Goal: Task Accomplishment & Management: Use online tool/utility

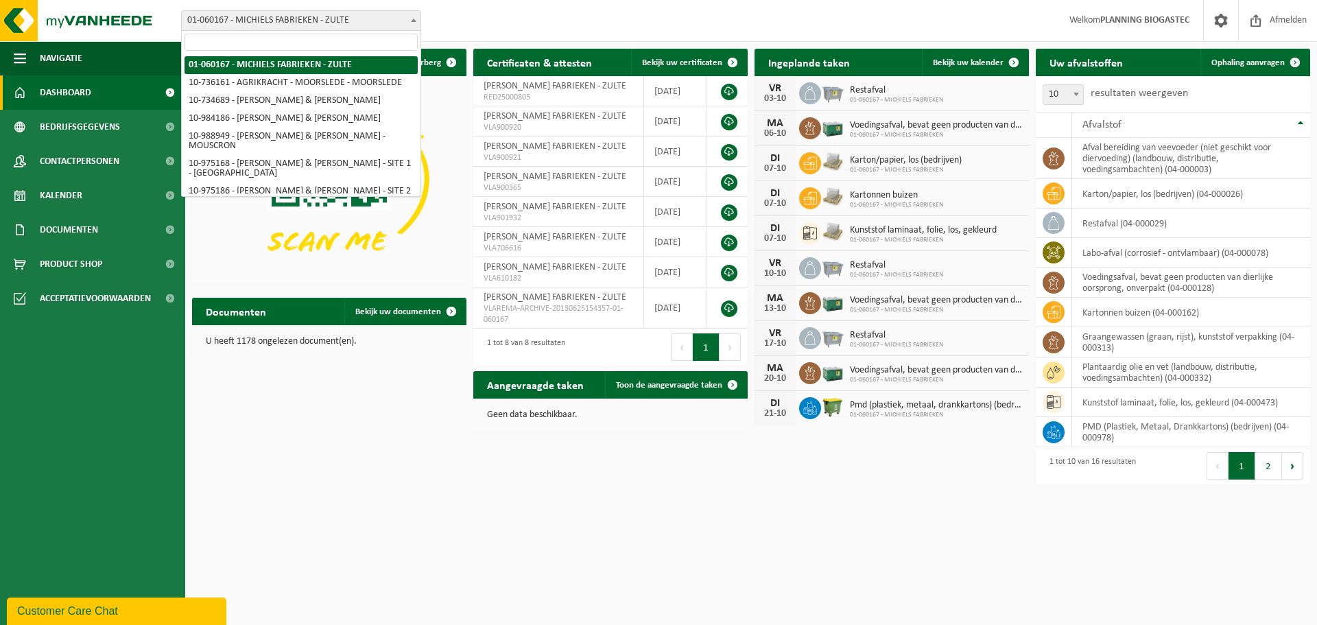
click at [348, 23] on span "01-060167 - MICHIELS FABRIEKEN - ZULTE" at bounding box center [301, 20] width 239 height 19
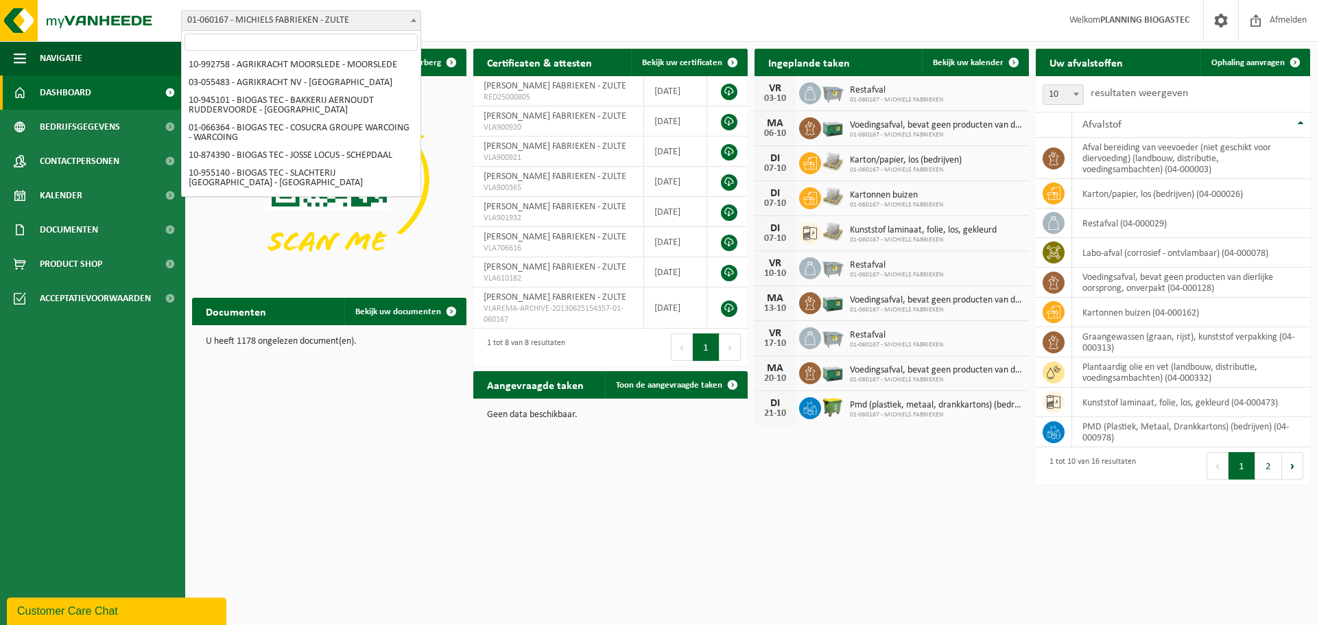
scroll to position [196, 0]
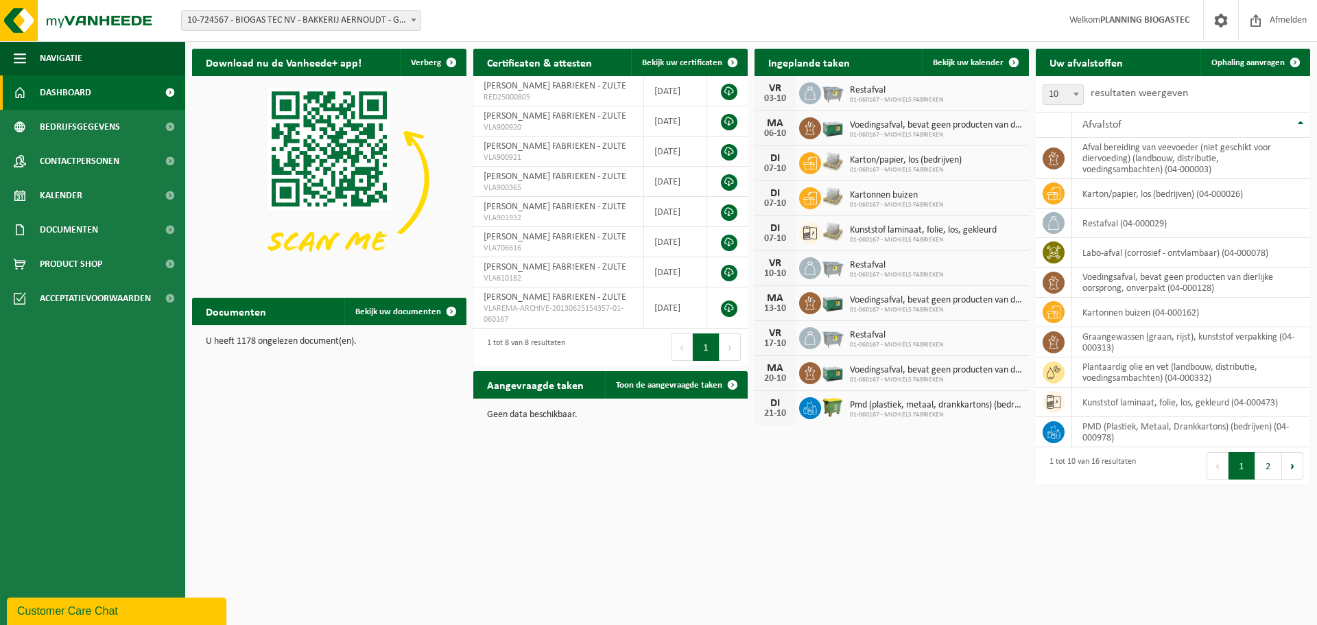
select select "39199"
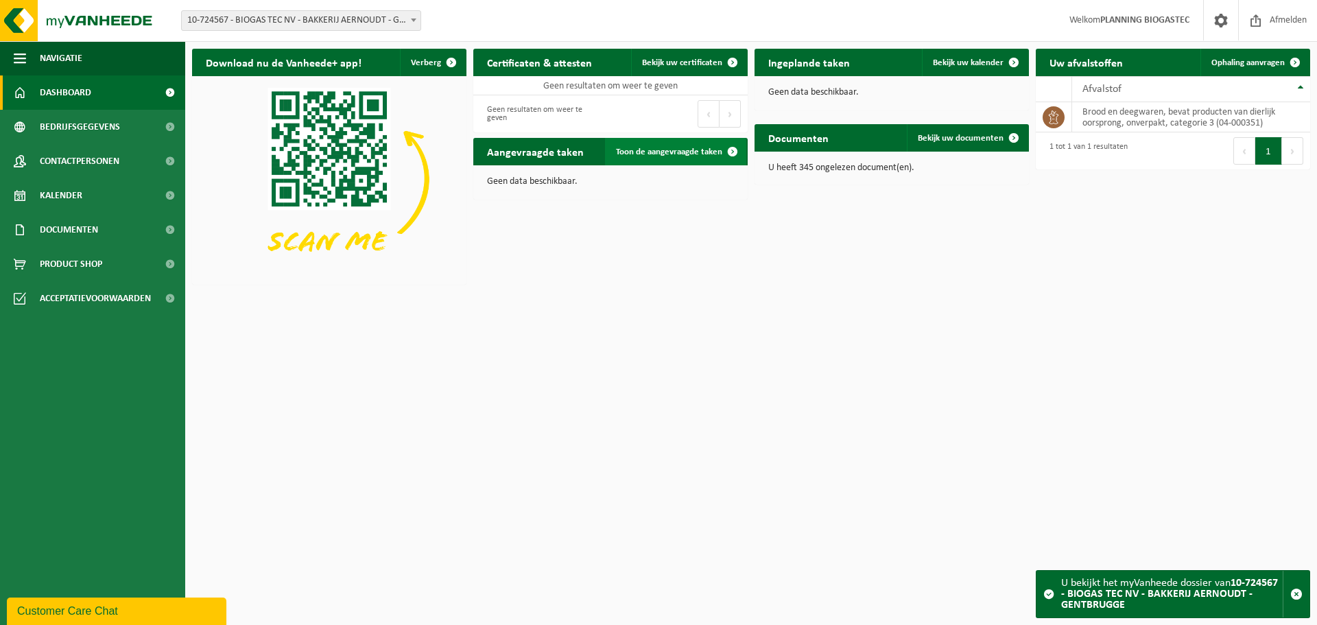
click at [677, 155] on span "Toon de aangevraagde taken" at bounding box center [669, 151] width 106 height 9
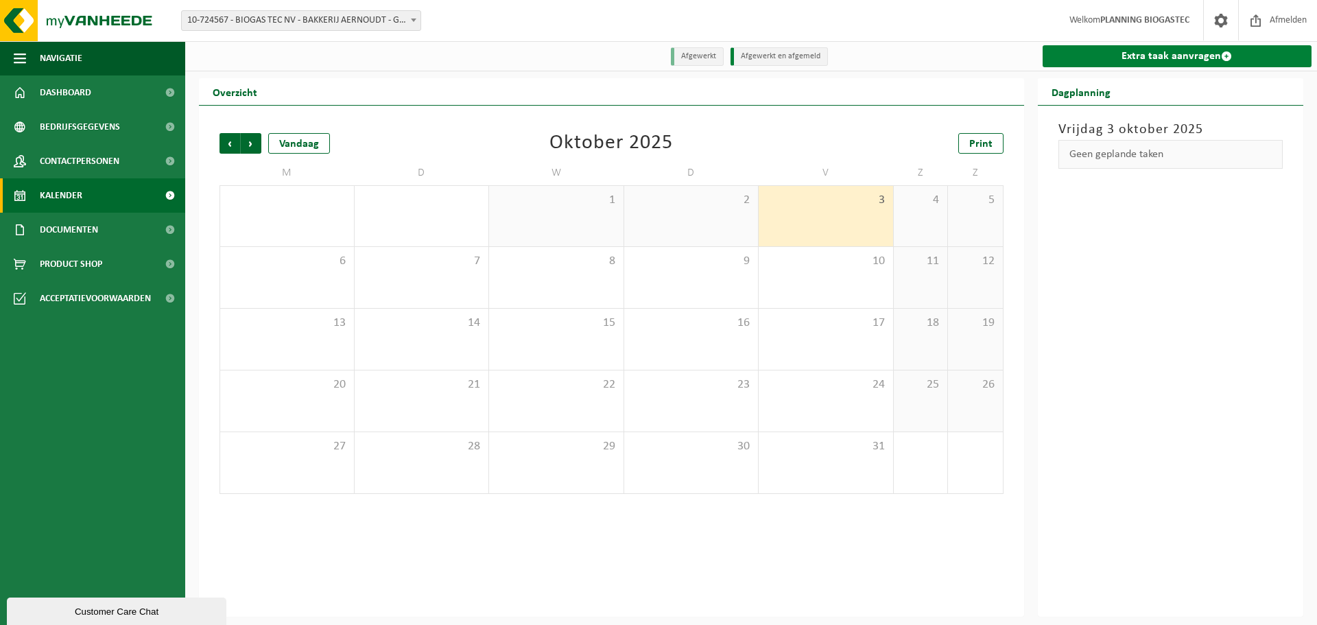
click at [1062, 59] on link "Extra taak aanvragen" at bounding box center [1177, 56] width 270 height 22
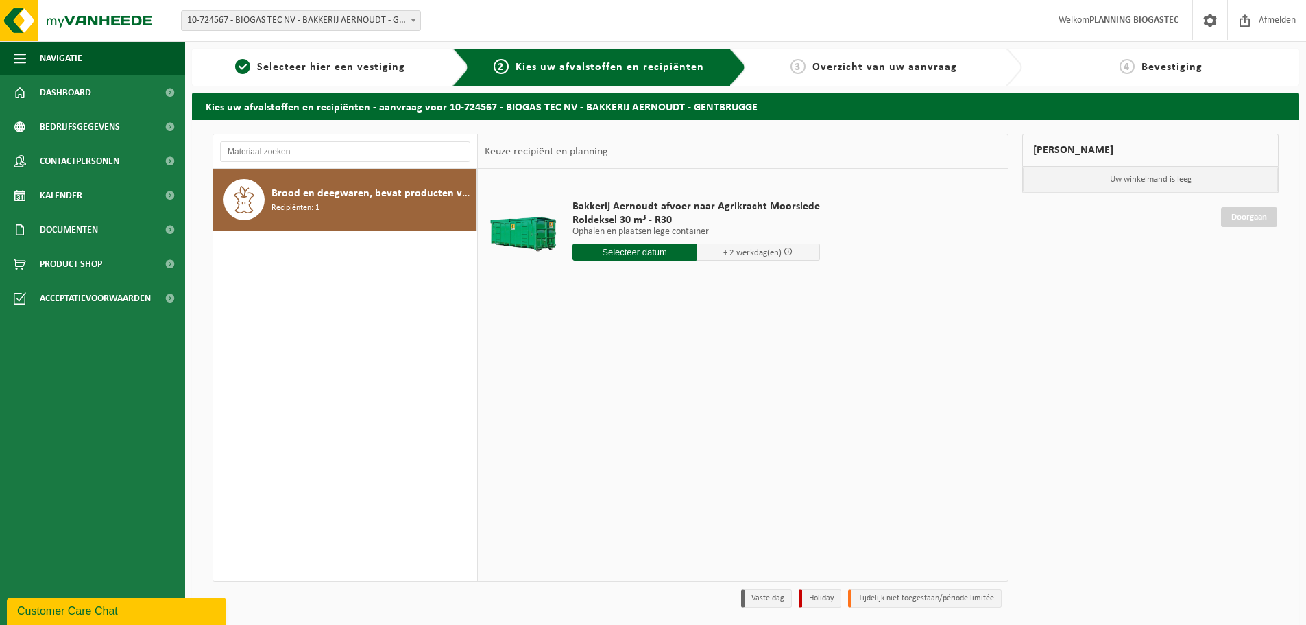
click at [634, 251] on input "text" at bounding box center [635, 251] width 124 height 17
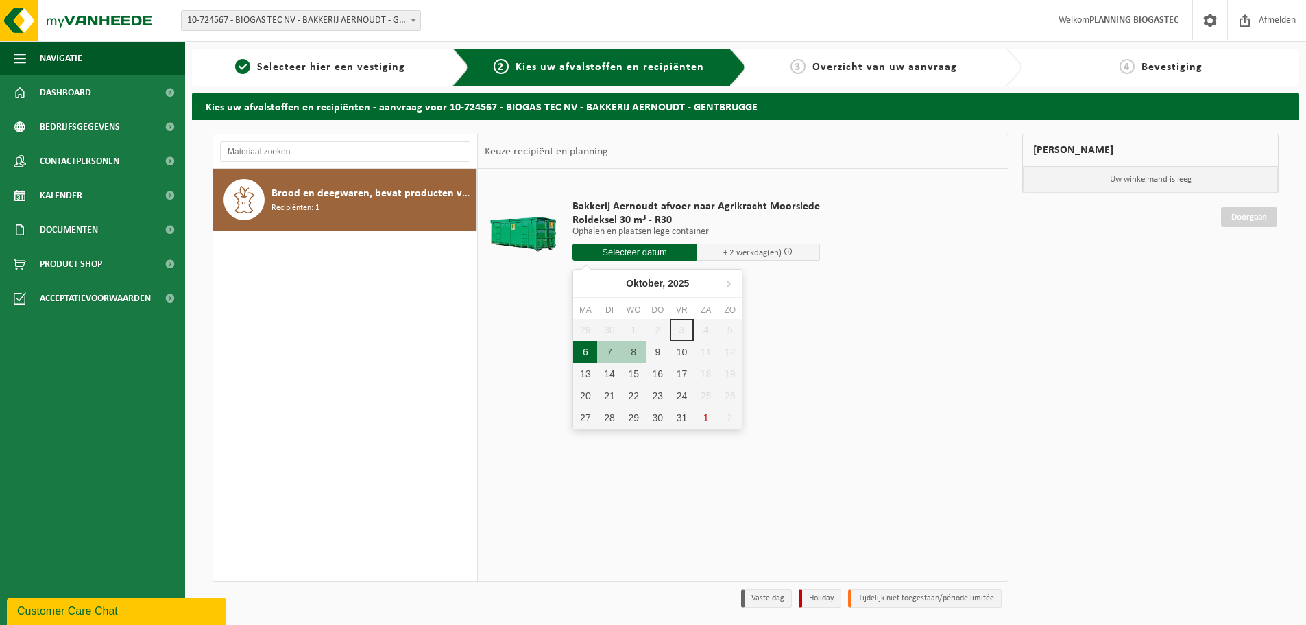
click at [586, 345] on div "6" at bounding box center [585, 352] width 24 height 22
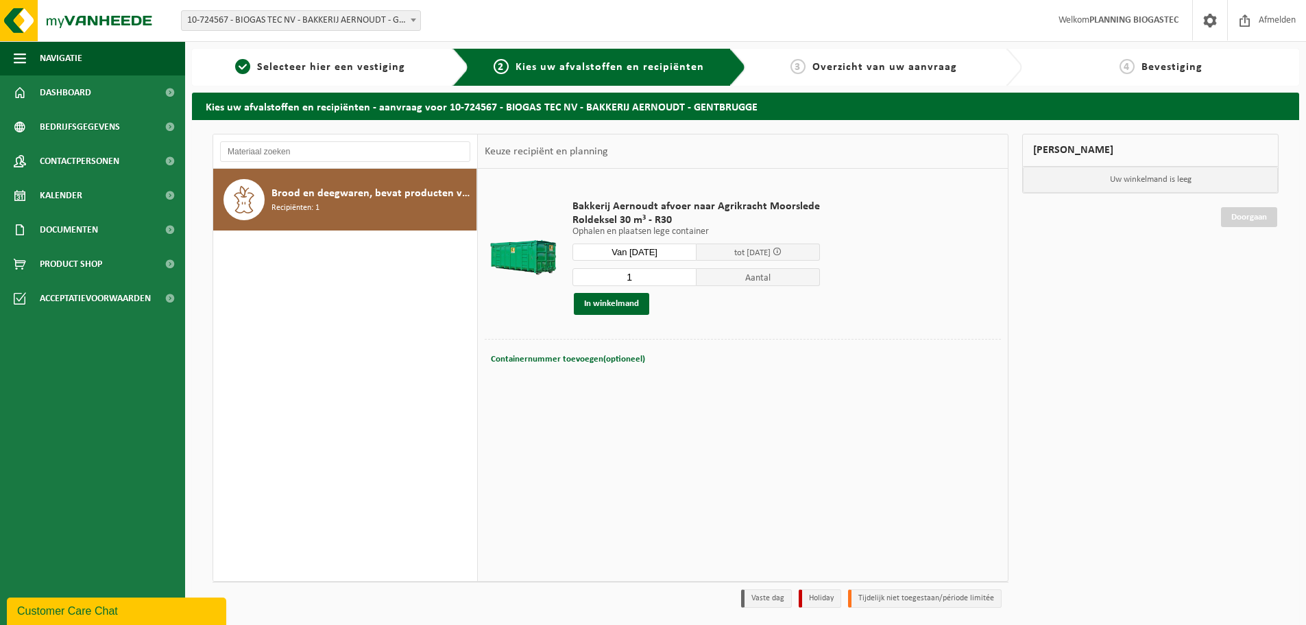
click at [630, 291] on div "1 Aantal In winkelmand" at bounding box center [697, 290] width 248 height 47
click at [630, 297] on button "In winkelmand" at bounding box center [611, 304] width 75 height 22
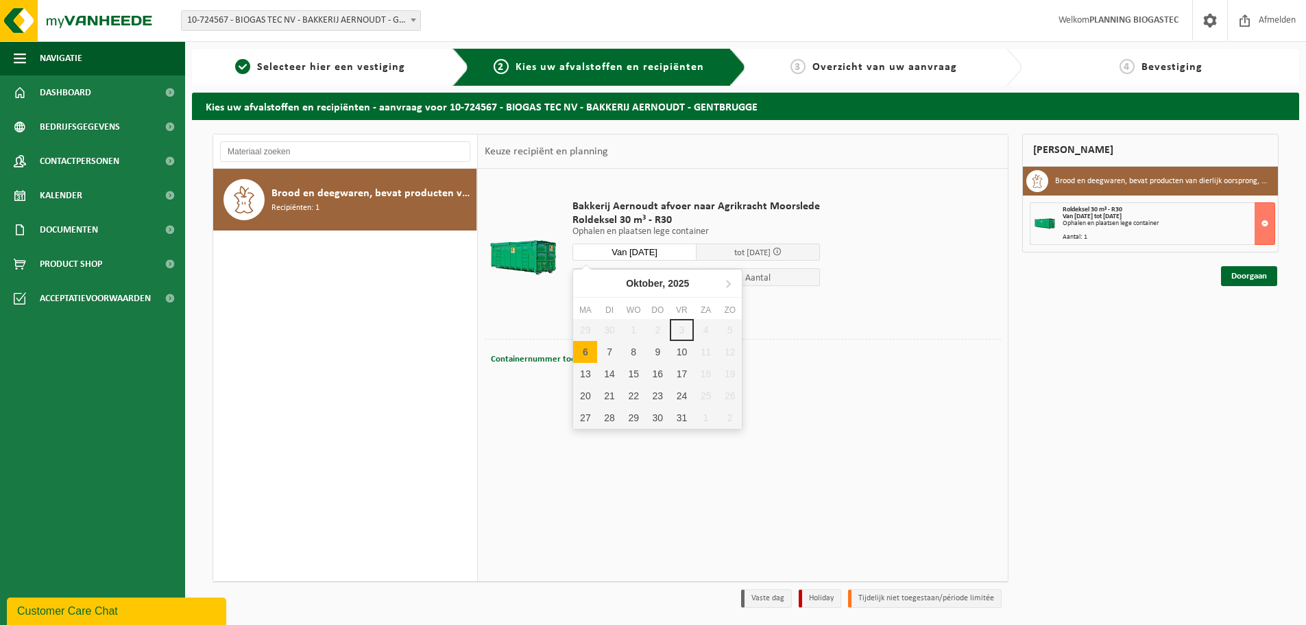
click at [660, 254] on input "Van 2025-10-06" at bounding box center [635, 251] width 124 height 17
click at [673, 351] on div "10" at bounding box center [682, 352] width 24 height 22
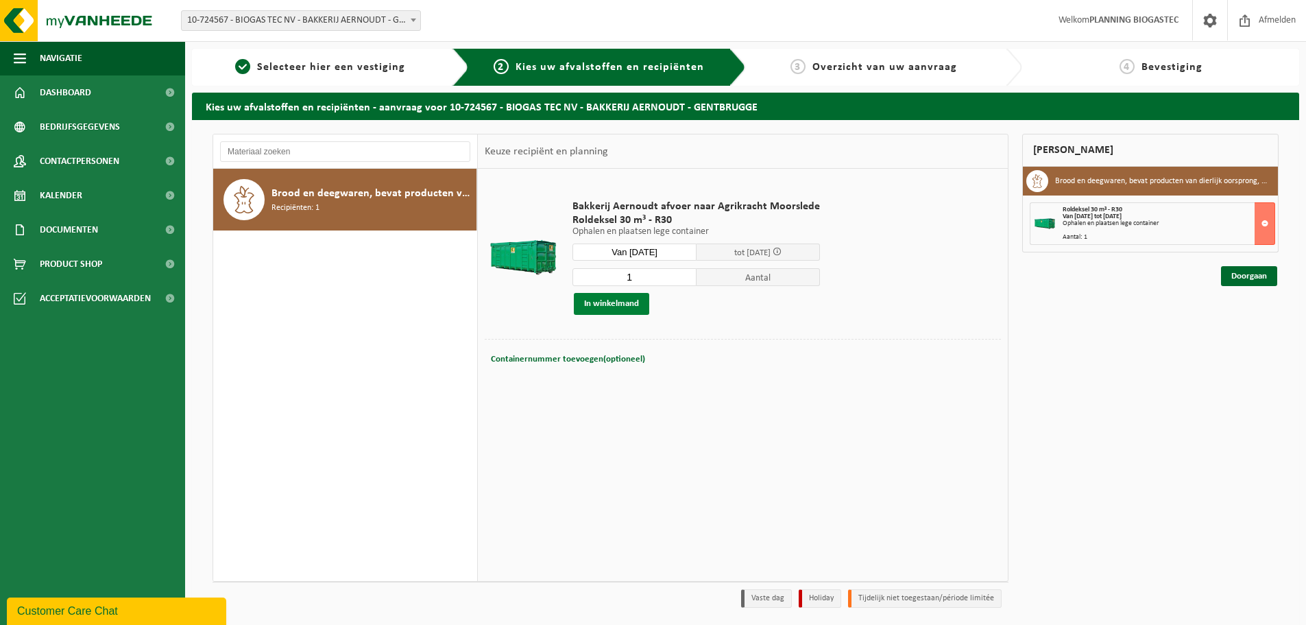
click at [618, 299] on button "In winkelmand" at bounding box center [611, 304] width 75 height 22
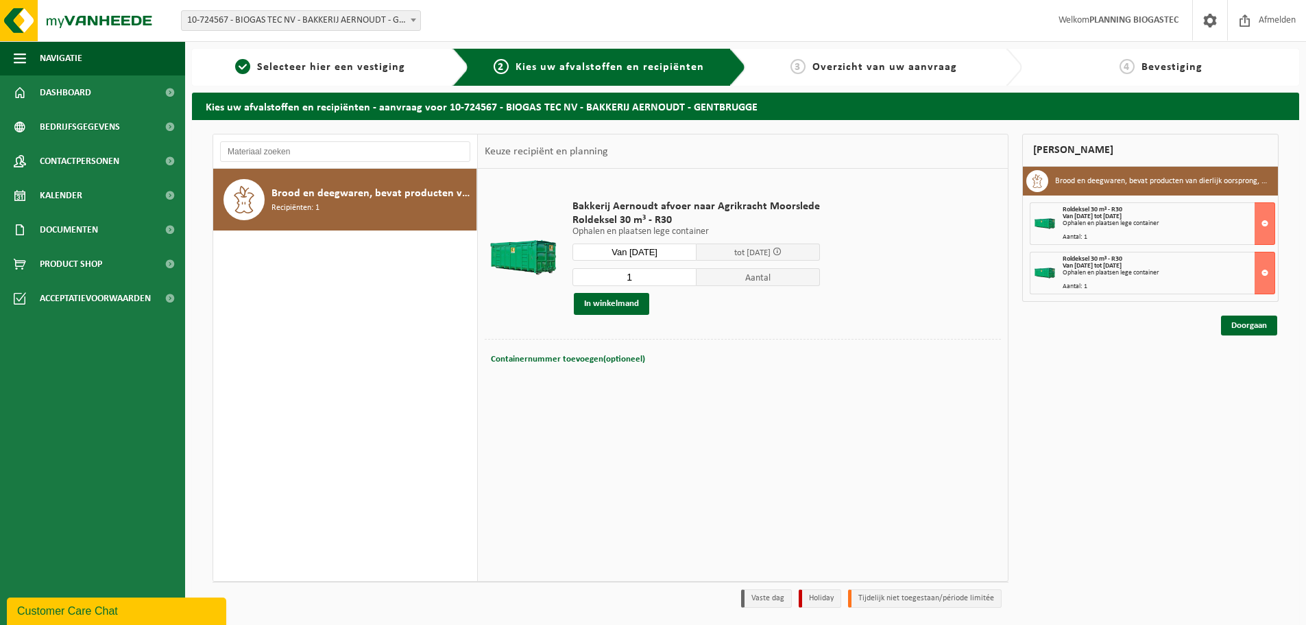
click at [655, 252] on input "Van 2025-10-10" at bounding box center [635, 251] width 124 height 17
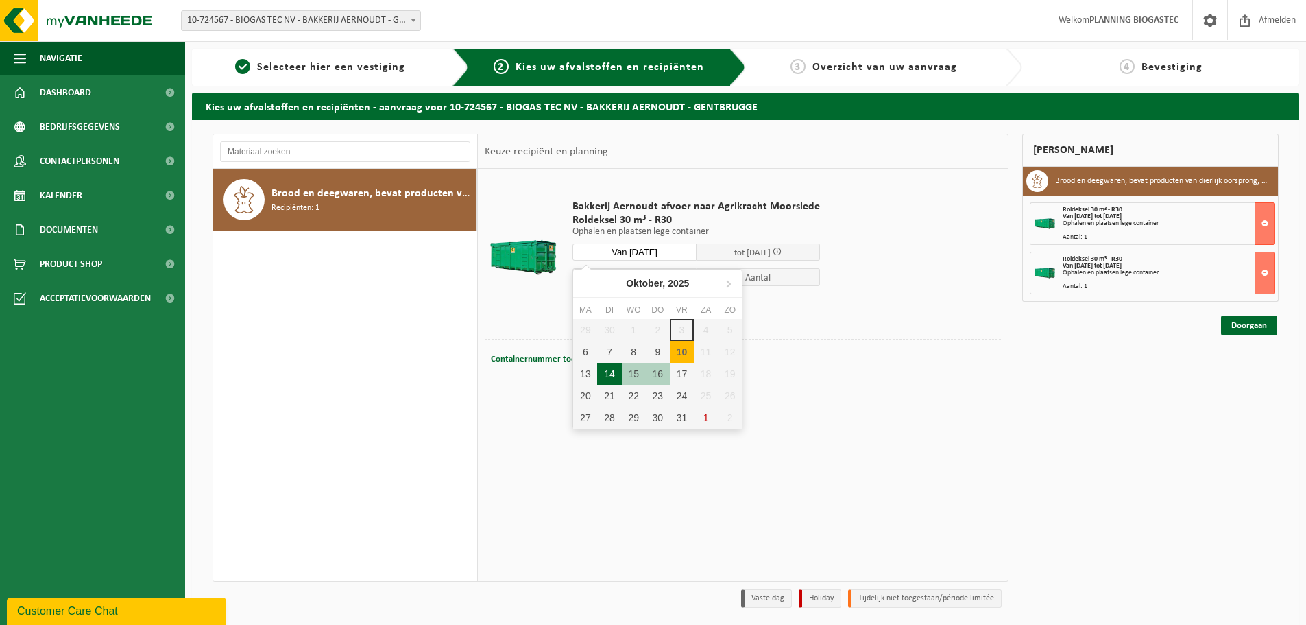
click at [612, 368] on div "14" at bounding box center [609, 374] width 24 height 22
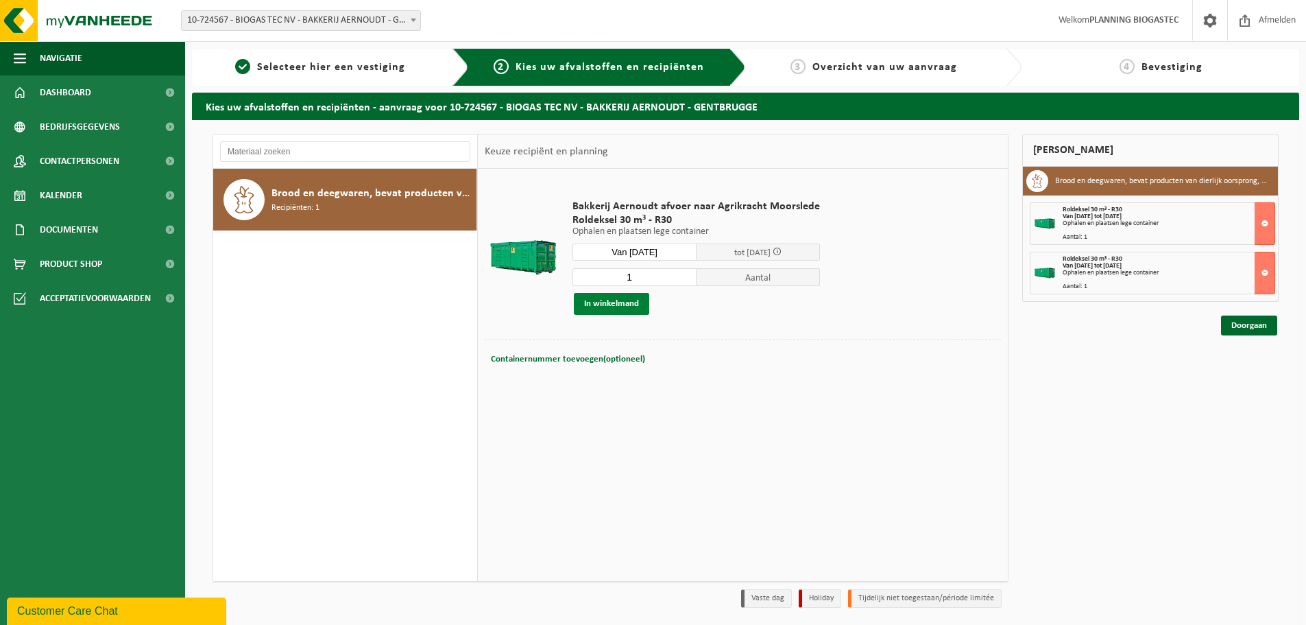
click at [603, 297] on button "In winkelmand" at bounding box center [611, 304] width 75 height 22
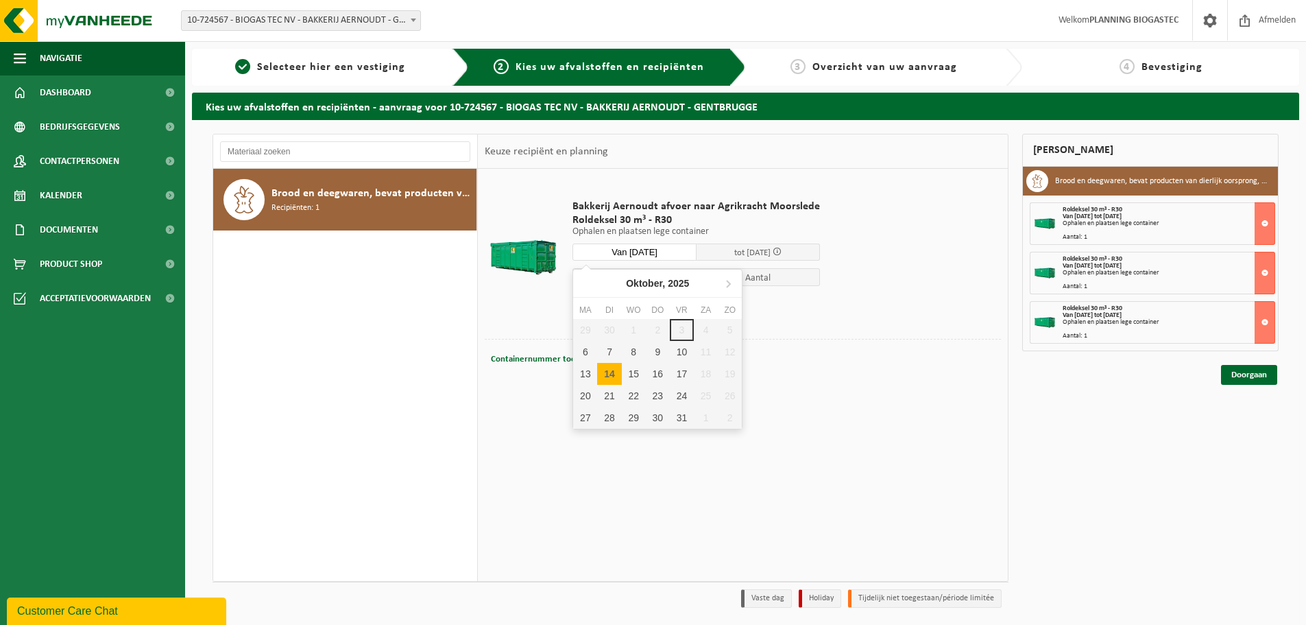
click at [628, 254] on input "Van 2025-10-14" at bounding box center [635, 251] width 124 height 17
click at [684, 381] on div "17" at bounding box center [682, 374] width 24 height 22
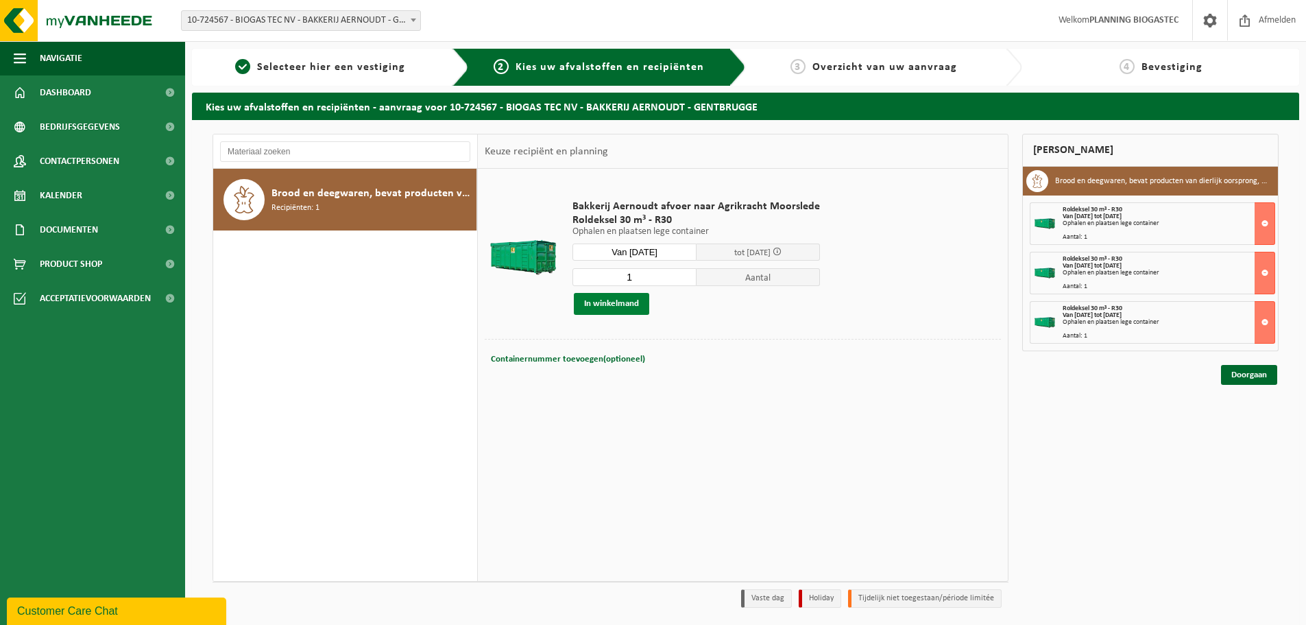
click at [630, 302] on button "In winkelmand" at bounding box center [611, 304] width 75 height 22
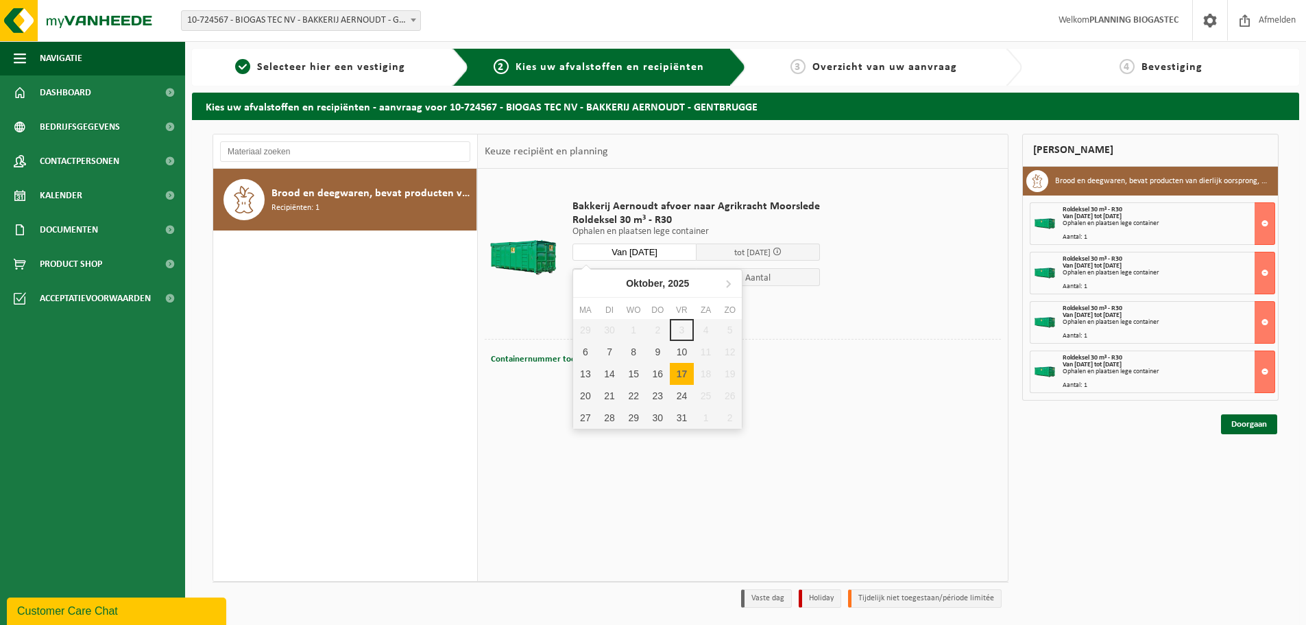
click at [646, 248] on input "Van 2025-10-17" at bounding box center [635, 251] width 124 height 17
click at [606, 398] on div "21" at bounding box center [609, 396] width 24 height 22
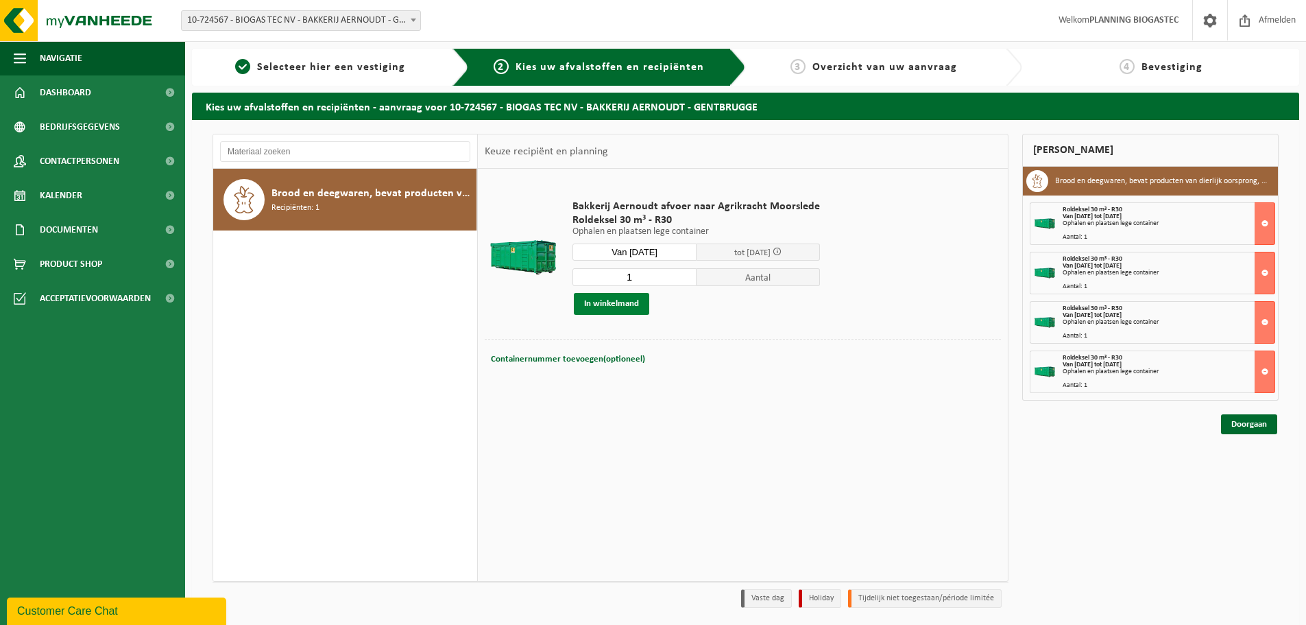
click at [628, 302] on button "In winkelmand" at bounding box center [611, 304] width 75 height 22
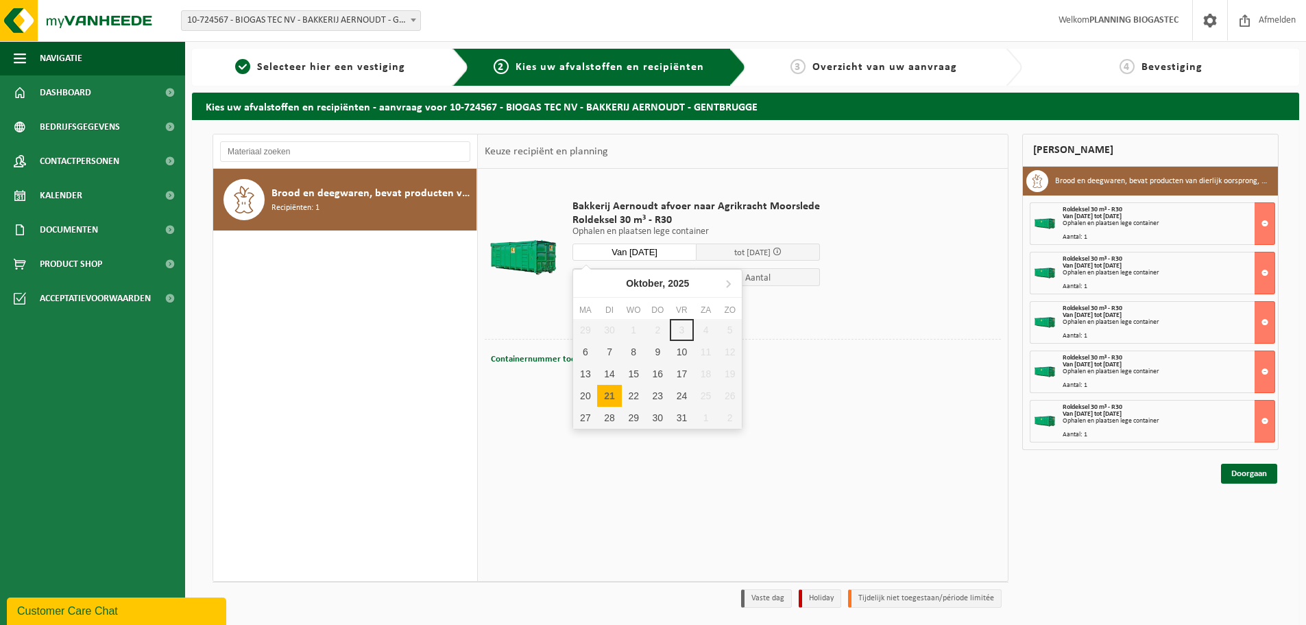
click at [655, 256] on input "Van 2025-10-21" at bounding box center [635, 251] width 124 height 17
click at [676, 396] on div "24" at bounding box center [682, 396] width 24 height 22
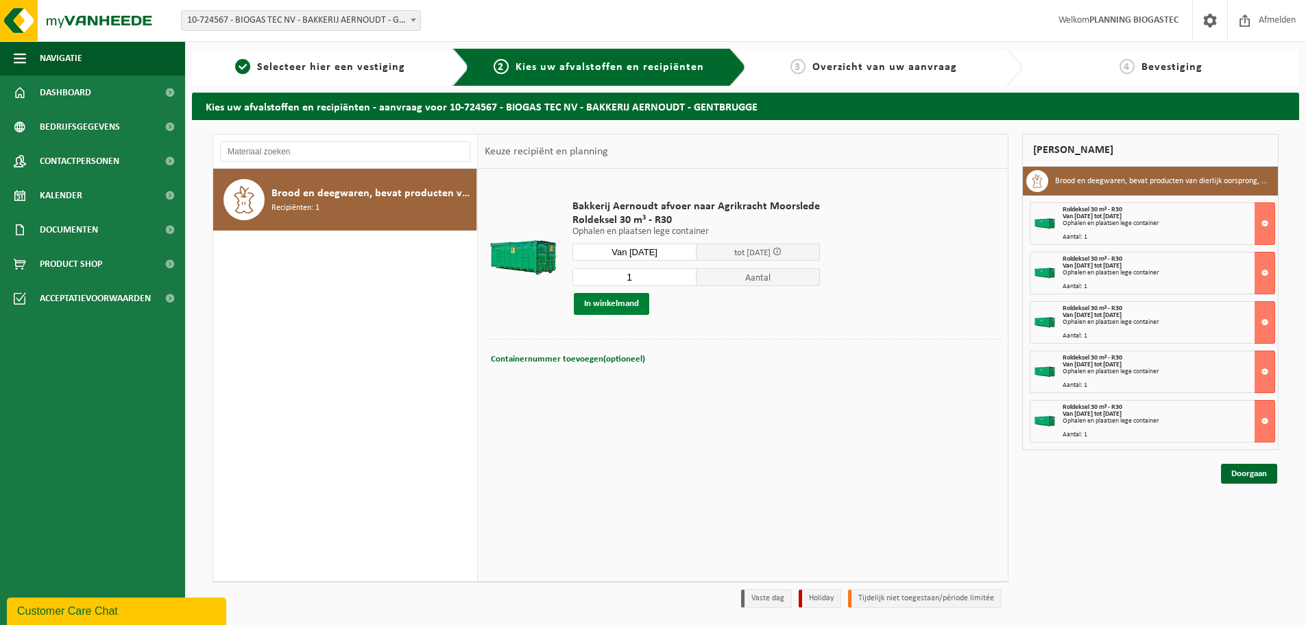
click at [605, 309] on button "In winkelmand" at bounding box center [611, 304] width 75 height 22
click at [613, 254] on input "Van 2025-10-24" at bounding box center [635, 251] width 124 height 17
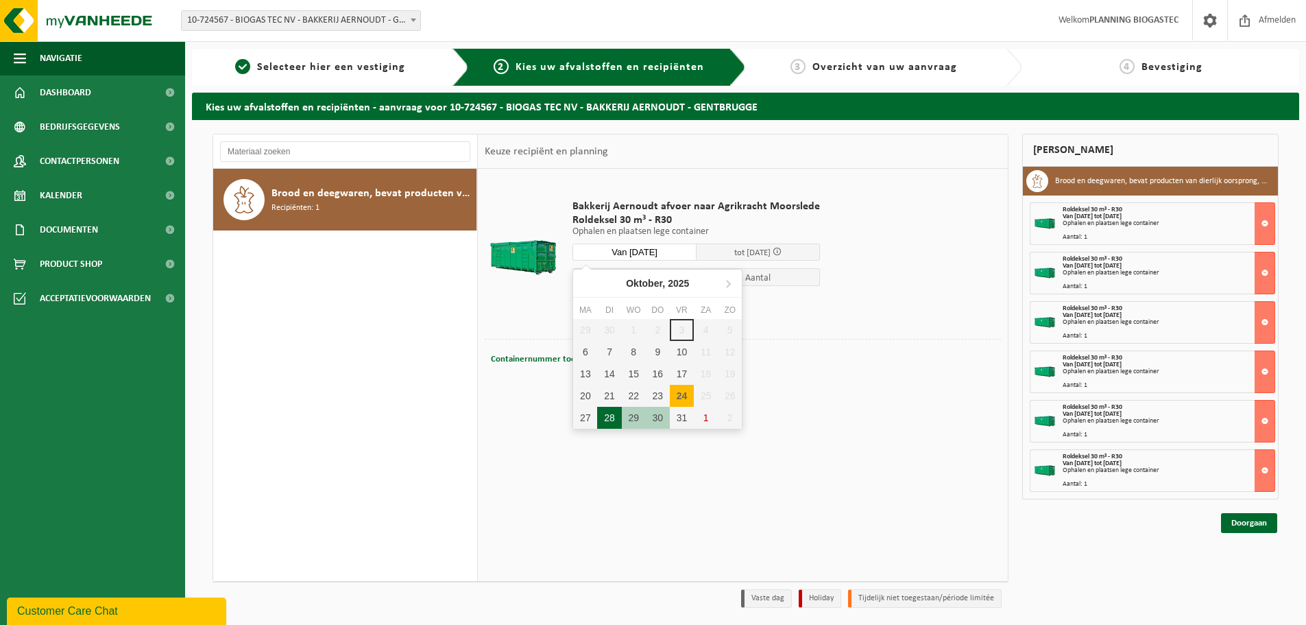
click at [612, 416] on div "28" at bounding box center [609, 418] width 24 height 22
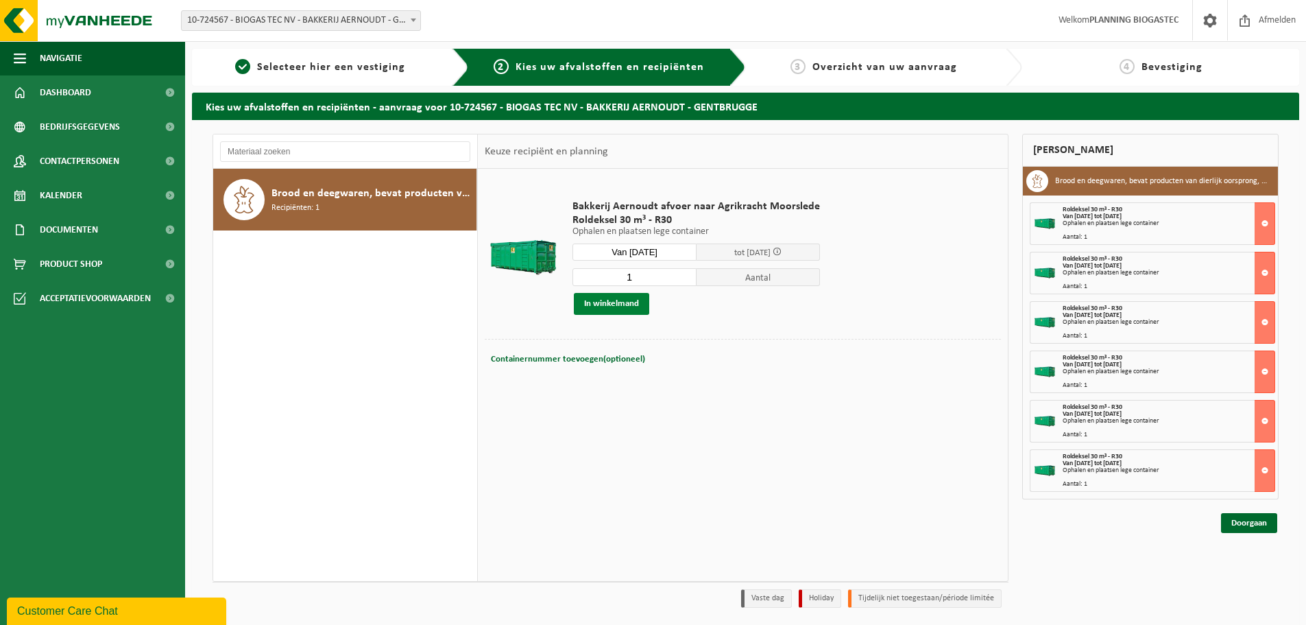
click at [617, 310] on button "In winkelmand" at bounding box center [611, 304] width 75 height 22
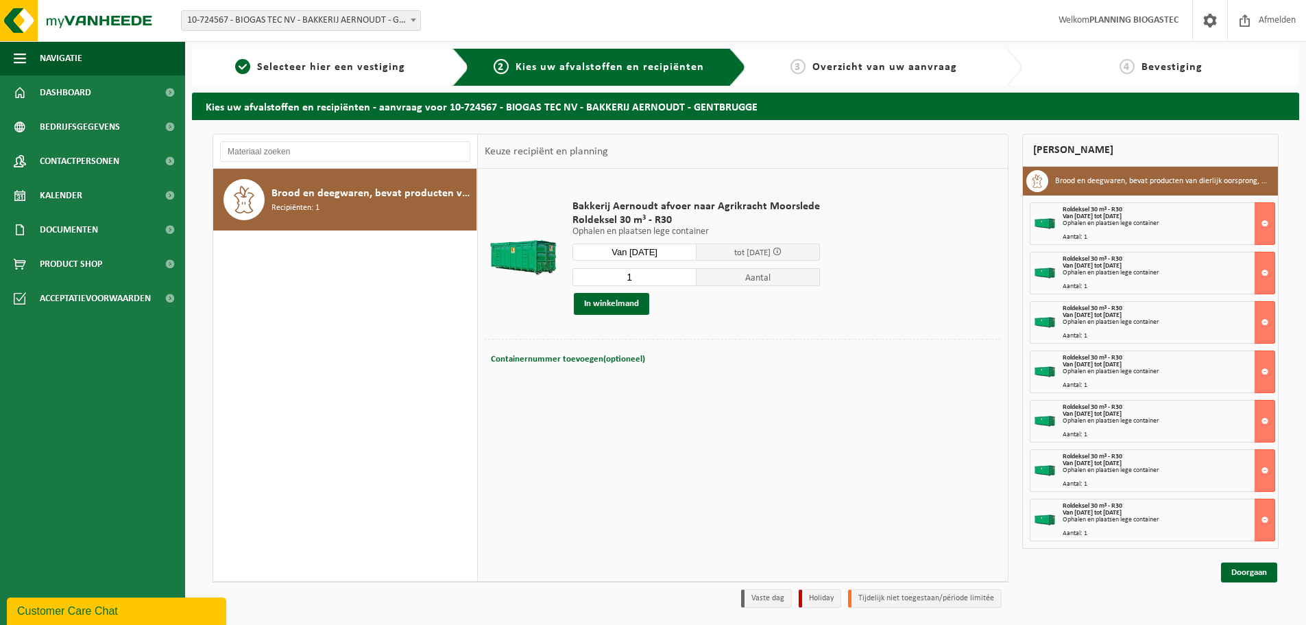
click at [639, 251] on input "Van 2025-10-28" at bounding box center [635, 251] width 124 height 17
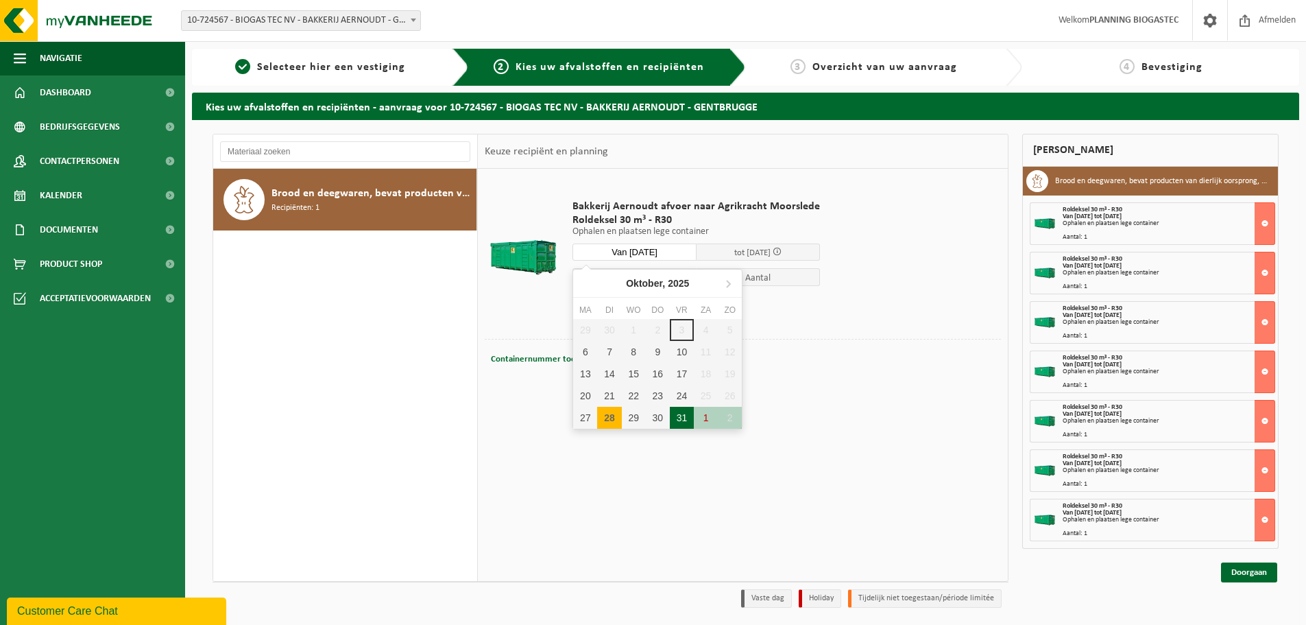
click at [675, 416] on div "31" at bounding box center [682, 418] width 24 height 22
type input "Van 2025-10-31"
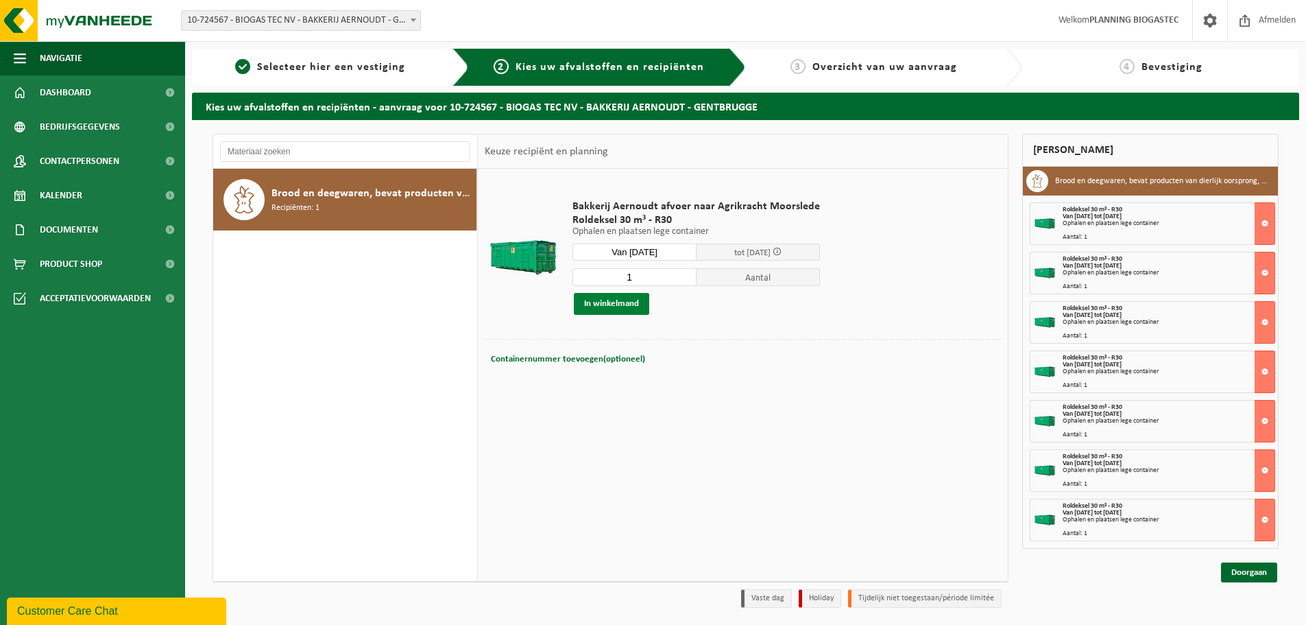
click at [595, 313] on button "In winkelmand" at bounding box center [611, 304] width 75 height 22
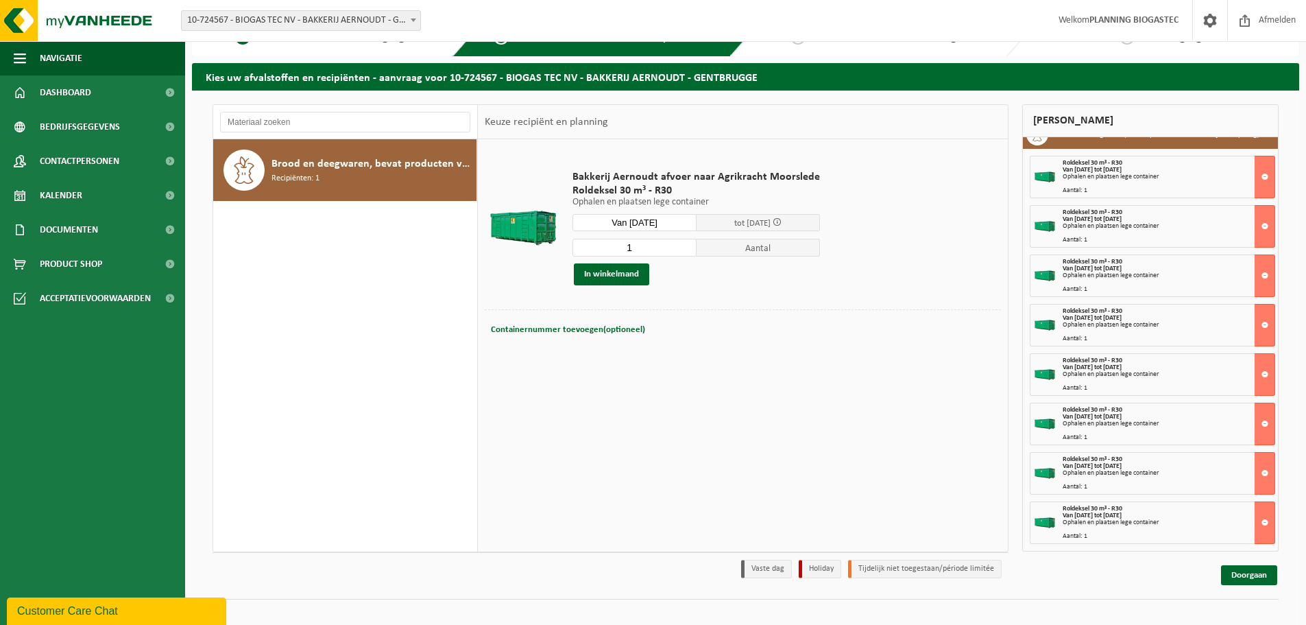
scroll to position [45, 0]
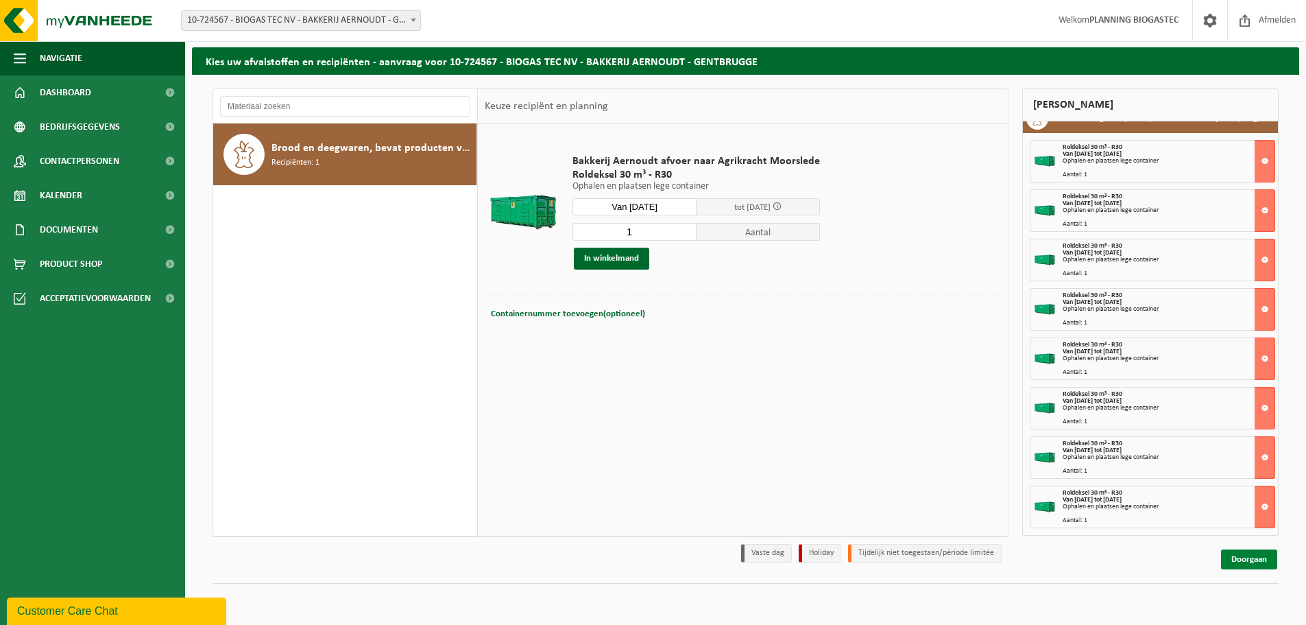
click at [1260, 555] on link "Doorgaan" at bounding box center [1249, 559] width 56 height 20
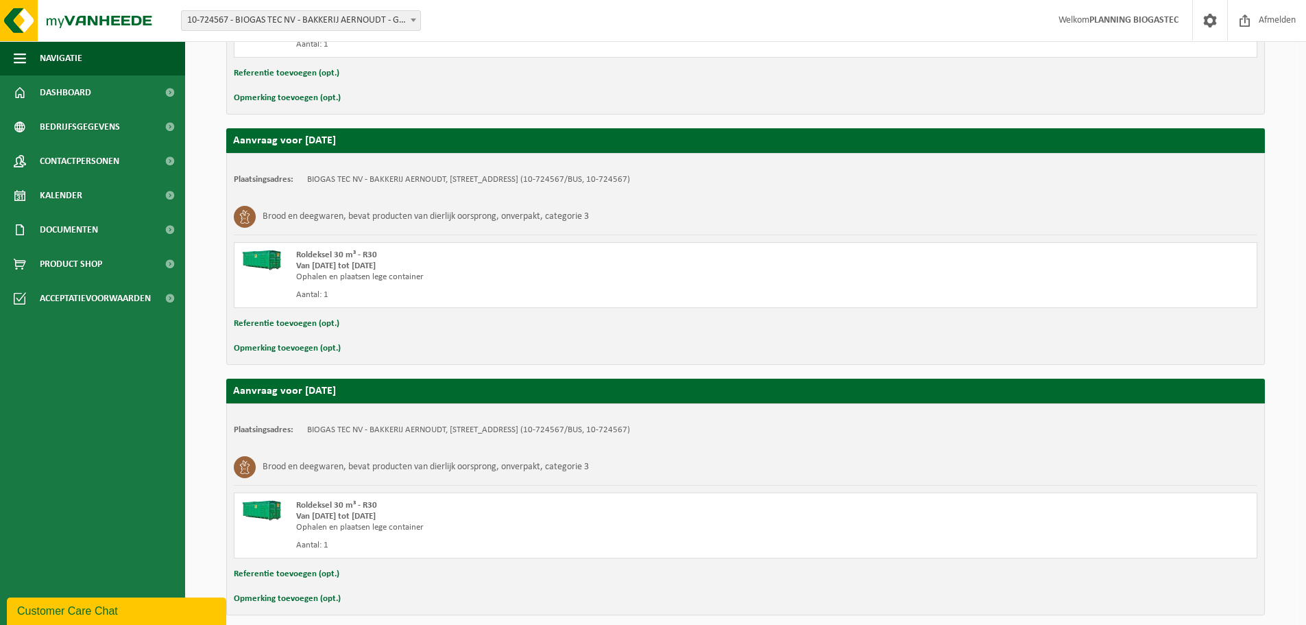
scroll to position [1716, 0]
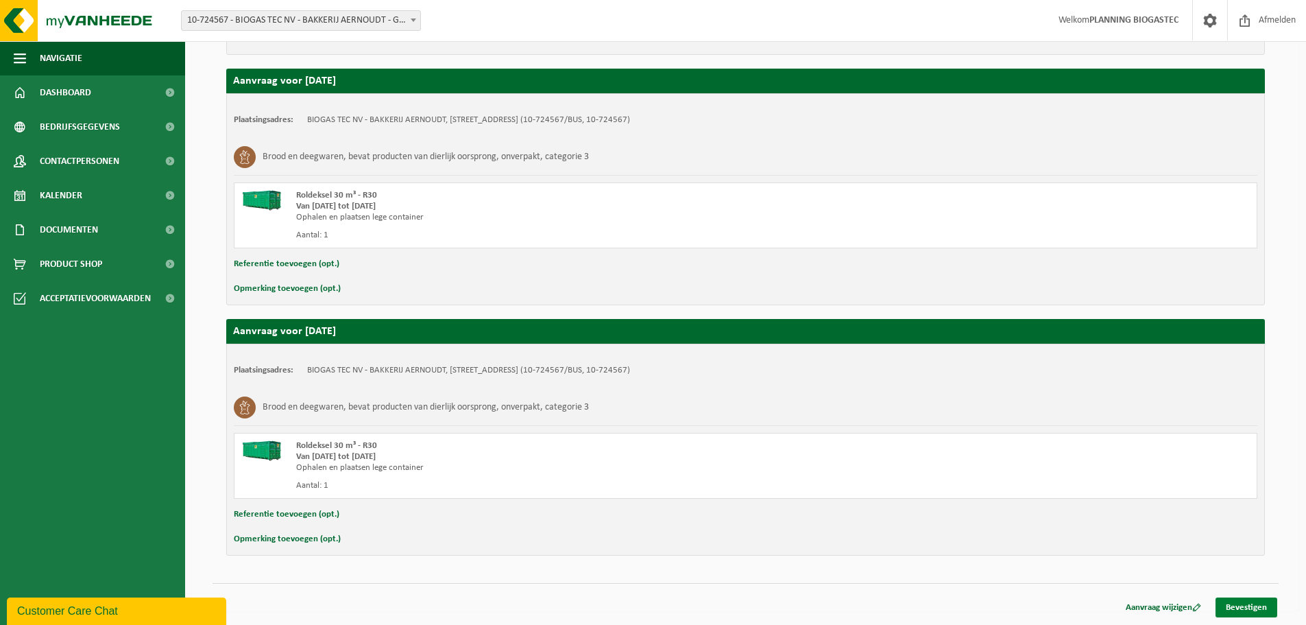
click at [1248, 610] on link "Bevestigen" at bounding box center [1247, 607] width 62 height 20
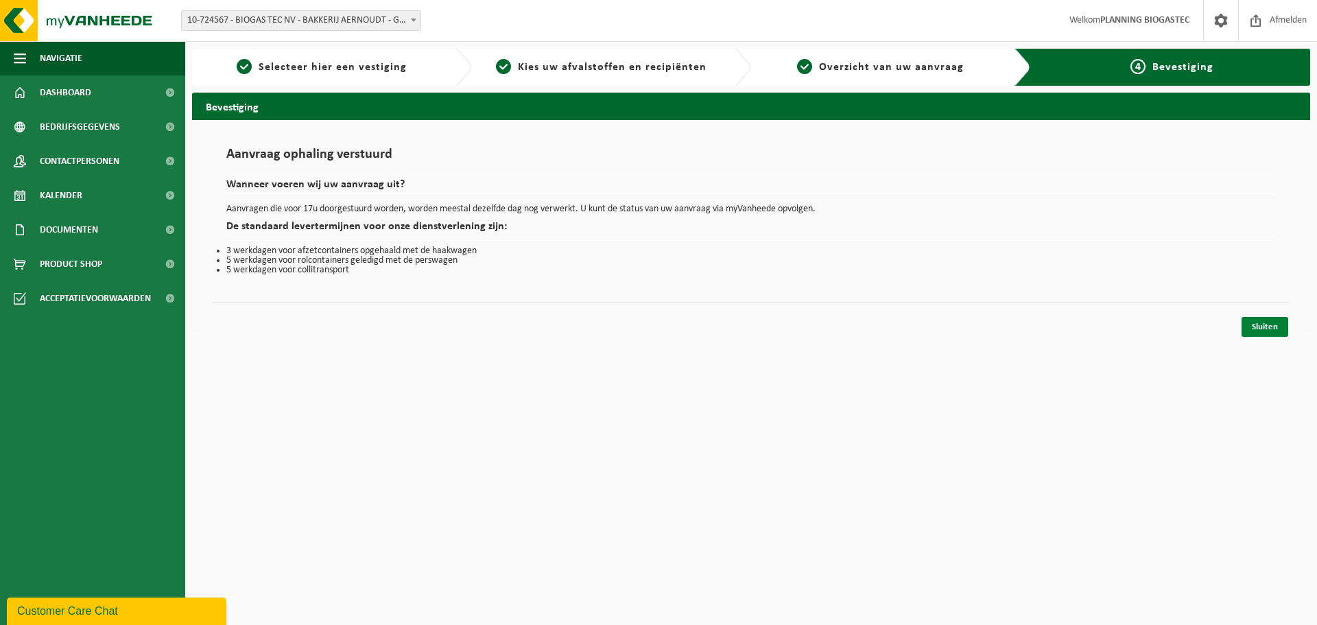
click at [1271, 324] on link "Sluiten" at bounding box center [1264, 327] width 47 height 20
